Goal: Task Accomplishment & Management: Manage account settings

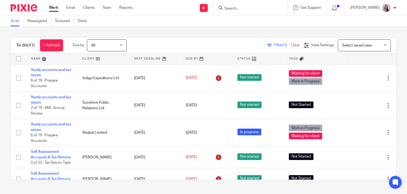
scroll to position [743, 0]
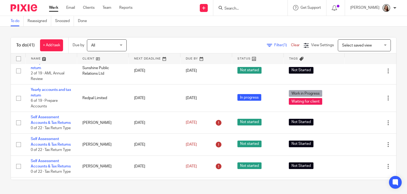
click at [56, 42] on link "Yearly accounts and tax return" at bounding box center [51, 37] width 40 height 9
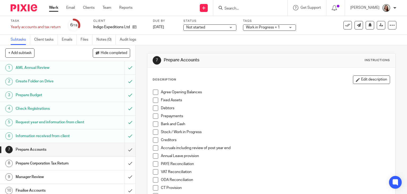
click at [205, 25] on span "Not started" at bounding box center [206, 28] width 40 height 6
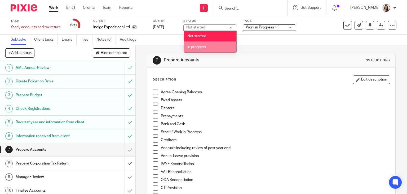
click at [207, 47] on li "In progress" at bounding box center [210, 46] width 53 height 11
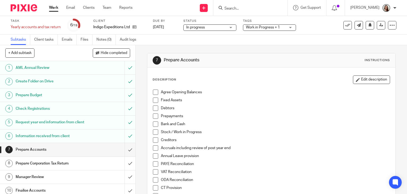
click at [262, 40] on div "Subtasks Client tasks Emails Files Notes (0) Audit logs" at bounding box center [203, 39] width 407 height 11
click at [55, 9] on link "Work" at bounding box center [53, 7] width 9 height 5
